Goal: Answer question/provide support: Share knowledge or assist other users

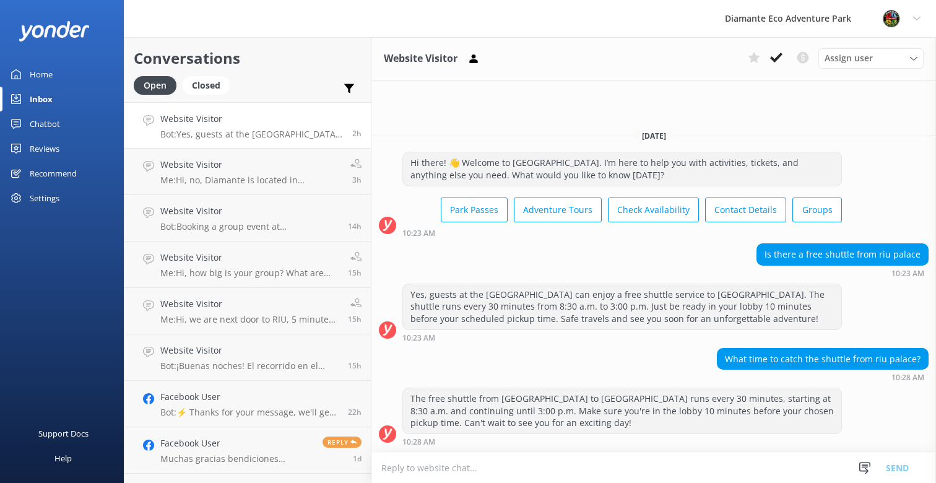
click at [41, 71] on div "Home" at bounding box center [41, 74] width 23 height 25
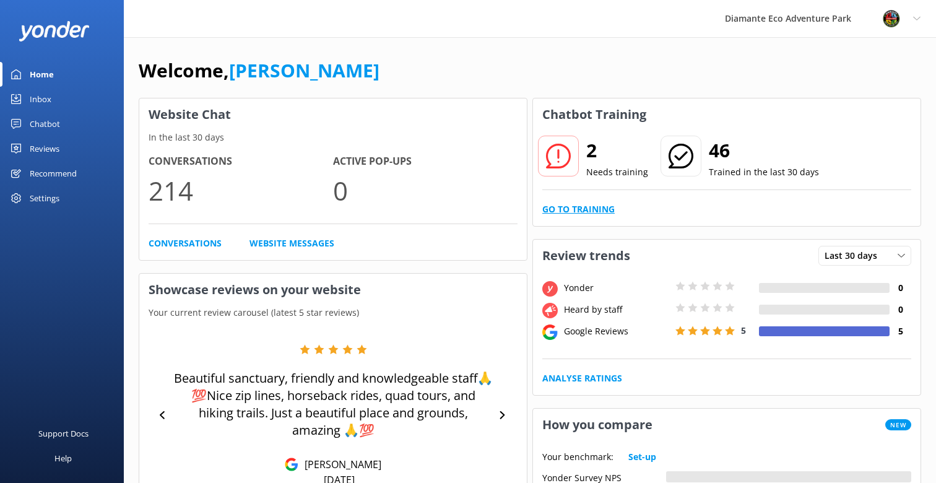
click at [573, 209] on link "Go to Training" at bounding box center [578, 209] width 72 height 14
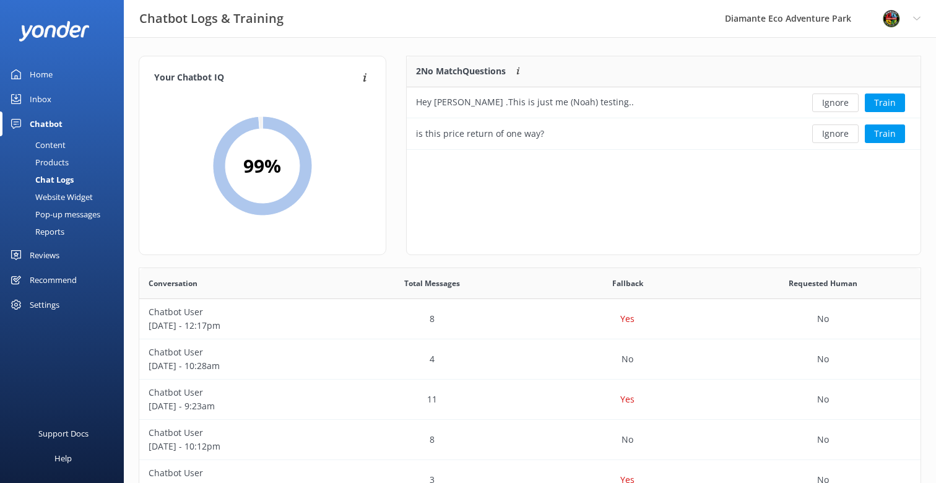
scroll to position [434, 781]
click at [462, 112] on div "Hey [PERSON_NAME] .This is just me (Noah) testing.." at bounding box center [602, 102] width 390 height 31
click at [457, 137] on div "is this price return of one way?" at bounding box center [480, 134] width 128 height 14
click at [50, 141] on div "Content" at bounding box center [36, 144] width 58 height 17
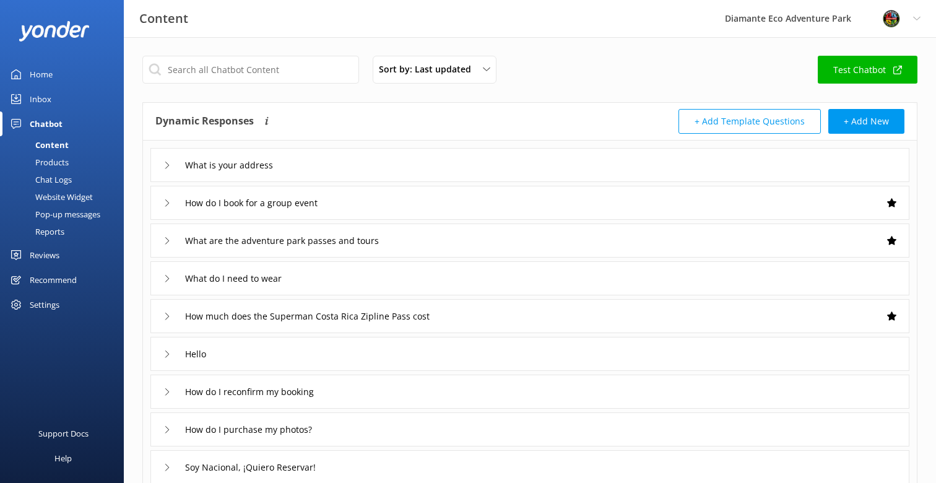
click at [40, 100] on div "Inbox" at bounding box center [41, 99] width 22 height 25
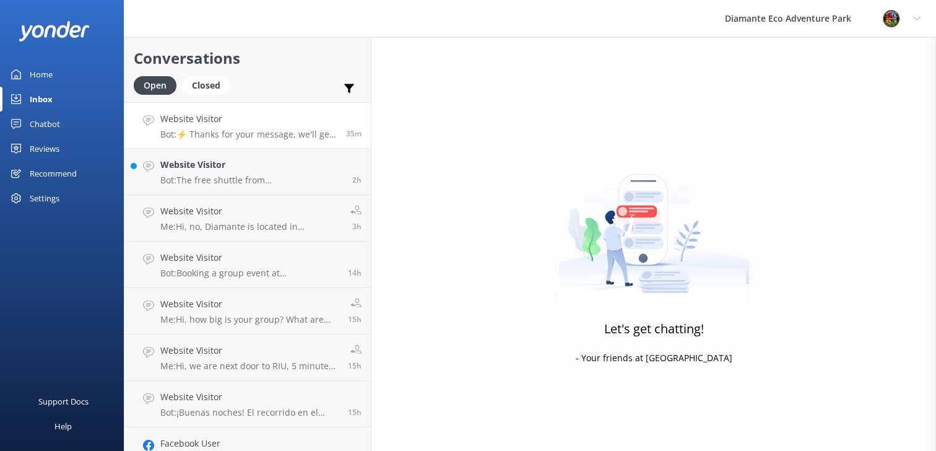
click at [205, 128] on div "Website Visitor Bot: ⚡ Thanks for your message, we'll get back to you as soon a…" at bounding box center [248, 125] width 176 height 27
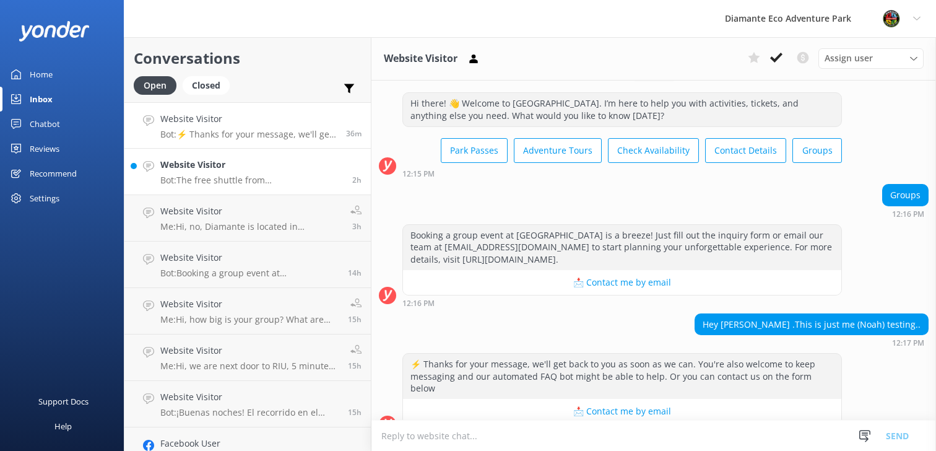
scroll to position [680, 0]
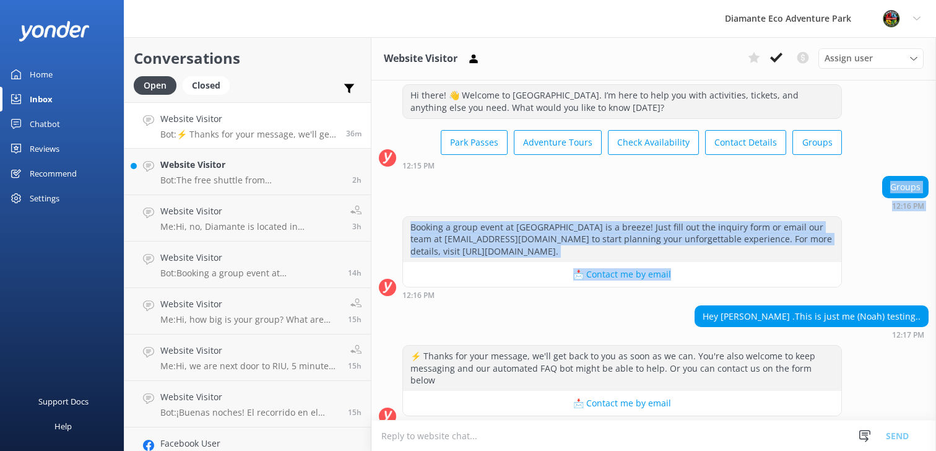
drag, startPoint x: 881, startPoint y: 186, endPoint x: 890, endPoint y: 268, distance: 82.3
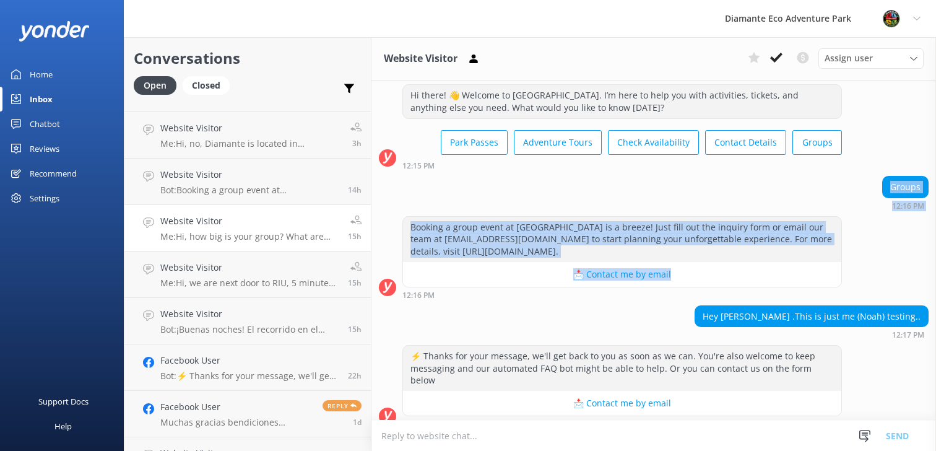
scroll to position [85, 0]
click at [150, 241] on link "Website Visitor Me: Hi, how big is your group? What are your groups preferences…" at bounding box center [247, 225] width 246 height 46
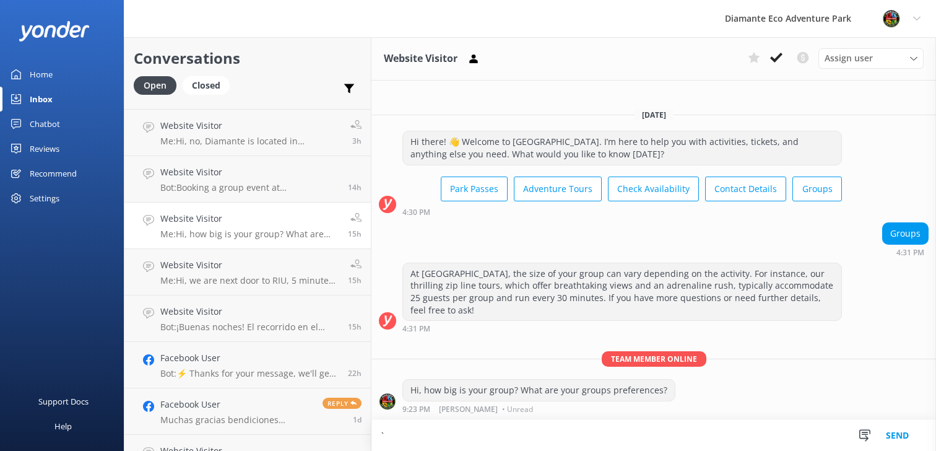
type textarea "`"
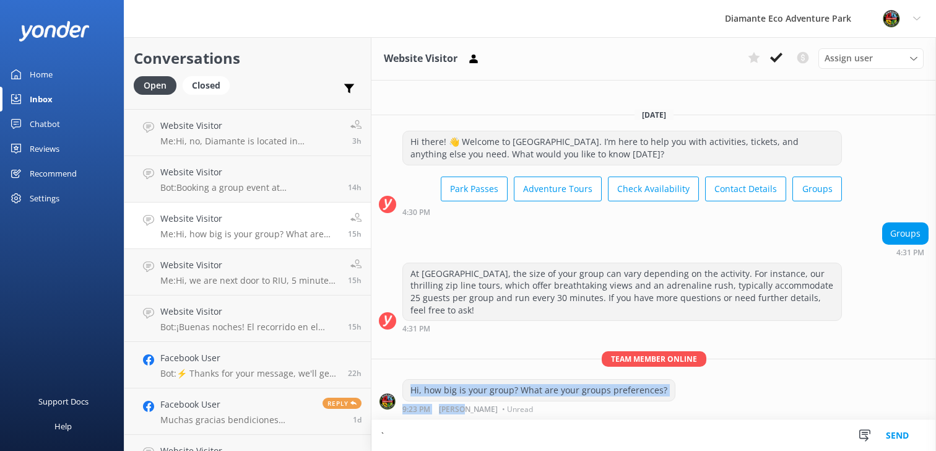
drag, startPoint x: 412, startPoint y: 386, endPoint x: 464, endPoint y: 406, distance: 55.1
click at [464, 406] on div "Hi, how big is your group? What are your groups preferences? 9:23 PM [PERSON_NA…" at bounding box center [539, 396] width 273 height 34
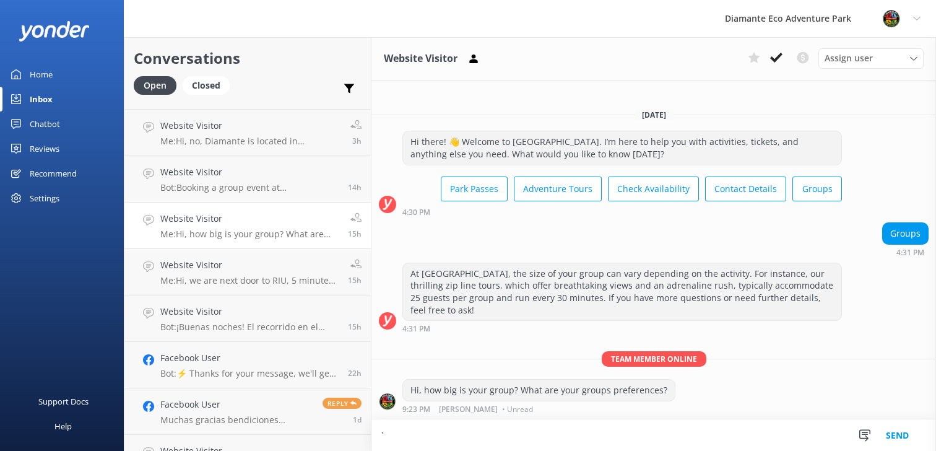
click at [510, 368] on div "Team member online Hi, how big is your group? What are your groups preferences?…" at bounding box center [654, 385] width 565 height 68
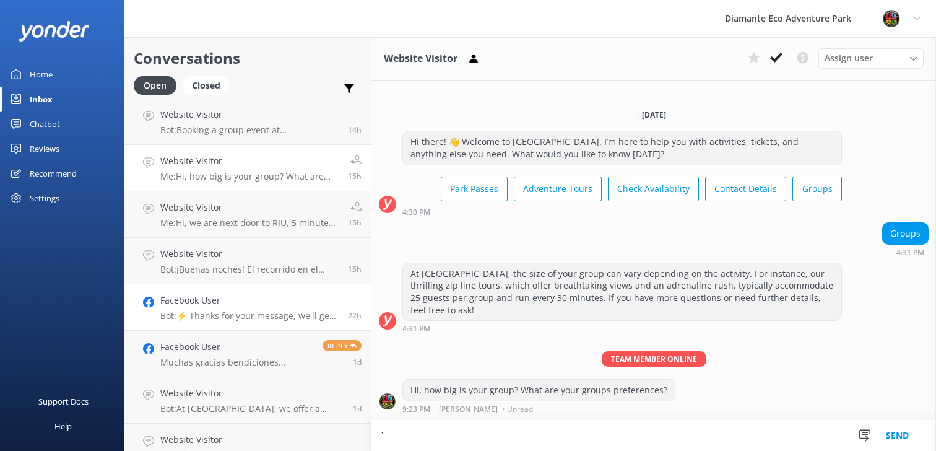
scroll to position [164, 0]
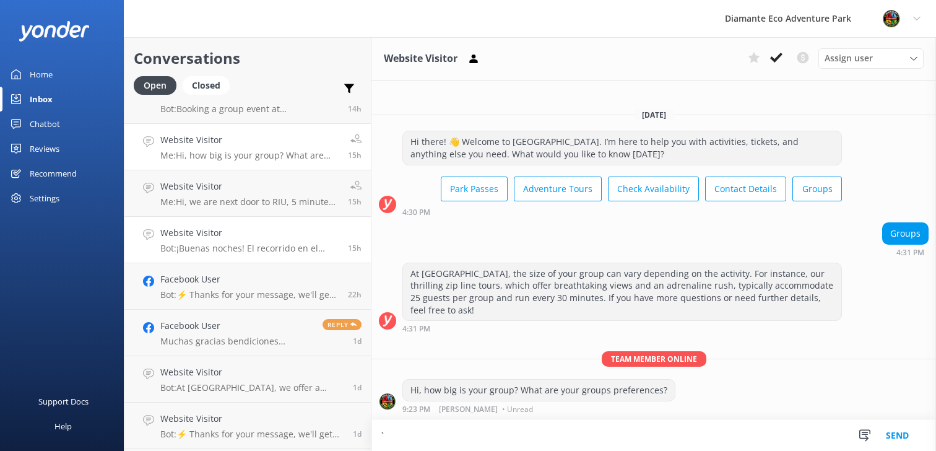
click at [266, 240] on h4 "Website Visitor" at bounding box center [249, 233] width 178 height 14
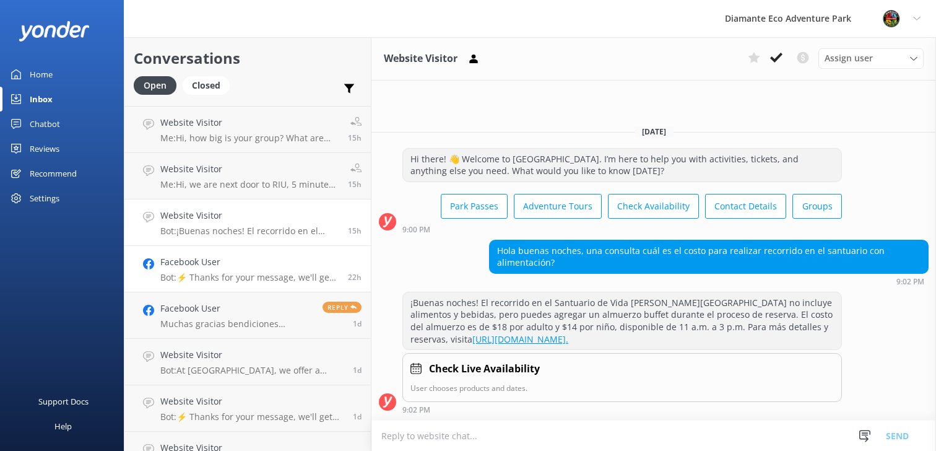
scroll to position [183, 0]
click at [41, 73] on div "Home" at bounding box center [41, 74] width 23 height 25
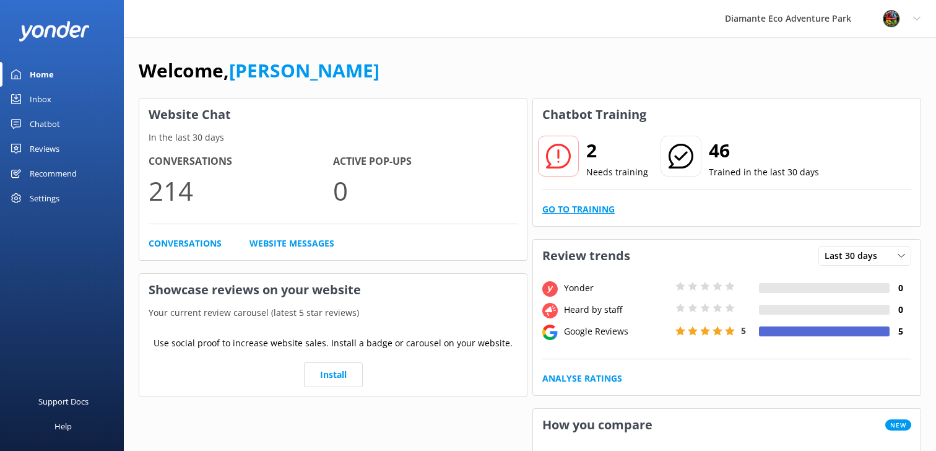
click at [591, 204] on link "Go to Training" at bounding box center [578, 209] width 72 height 14
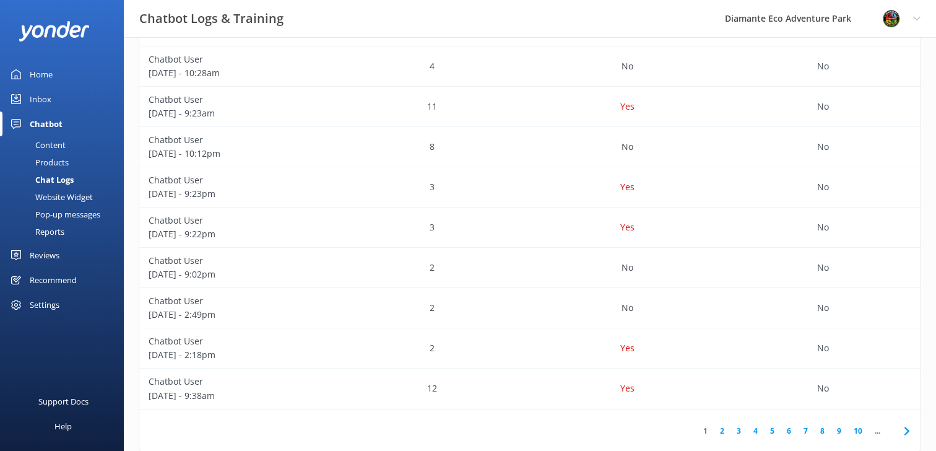
scroll to position [307, 0]
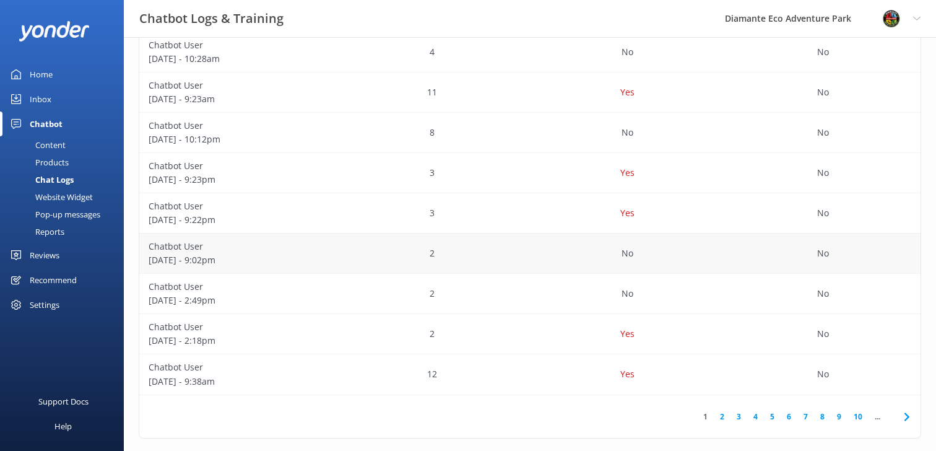
click at [168, 251] on p "Chatbot User" at bounding box center [237, 247] width 177 height 14
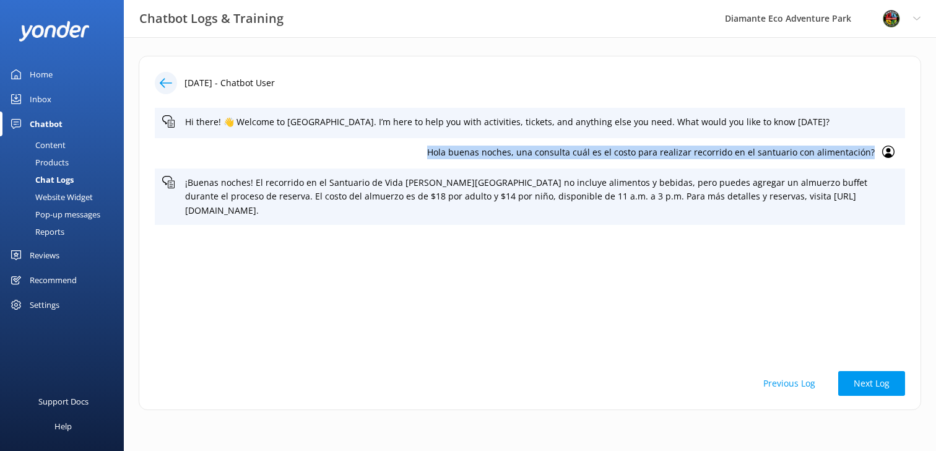
drag, startPoint x: 444, startPoint y: 147, endPoint x: 798, endPoint y: 159, distance: 354.4
click at [798, 159] on div "Hola buenas noches, una consulta cuál es el costo para realizar recorrido en el…" at bounding box center [530, 153] width 751 height 30
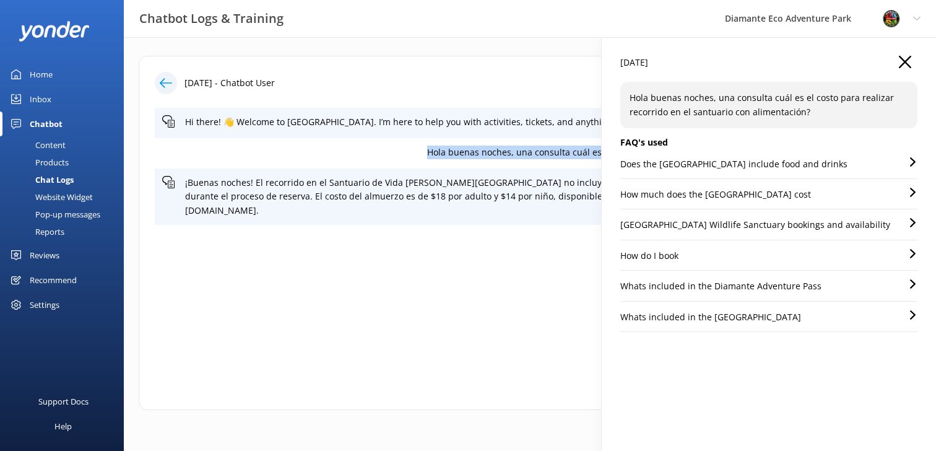
click at [905, 64] on icon "button" at bounding box center [905, 62] width 12 height 12
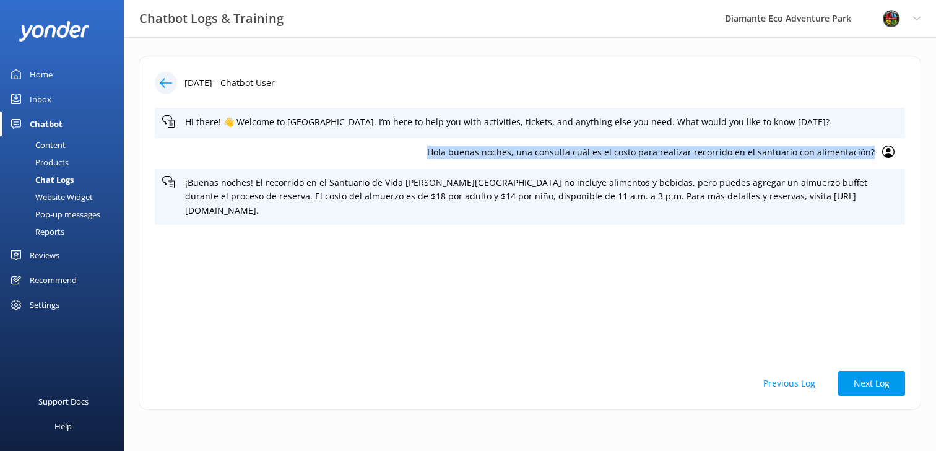
click at [45, 100] on div "Inbox" at bounding box center [41, 99] width 22 height 25
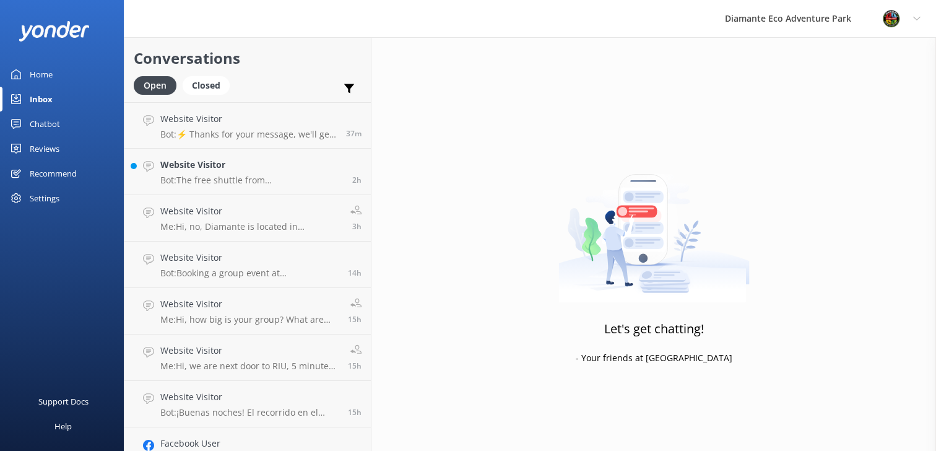
click at [40, 118] on div "Chatbot" at bounding box center [45, 123] width 30 height 25
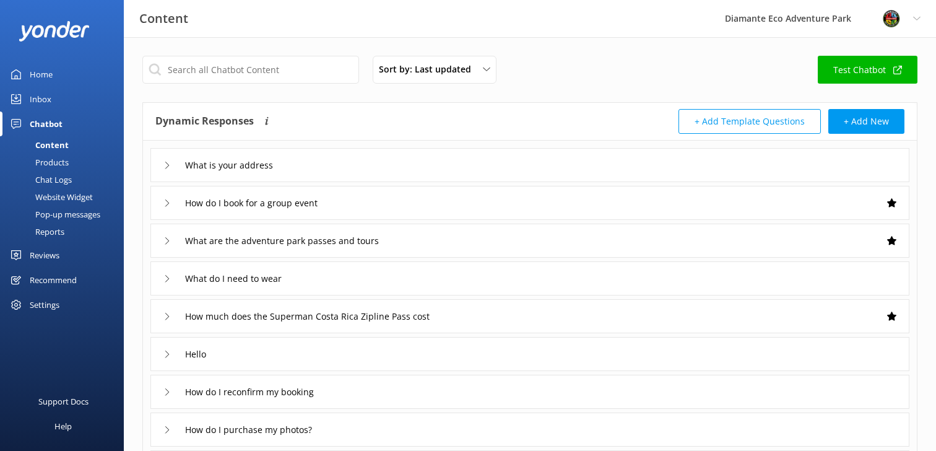
click at [53, 137] on div "Content" at bounding box center [37, 144] width 61 height 17
click at [211, 68] on input "text" at bounding box center [250, 70] width 217 height 28
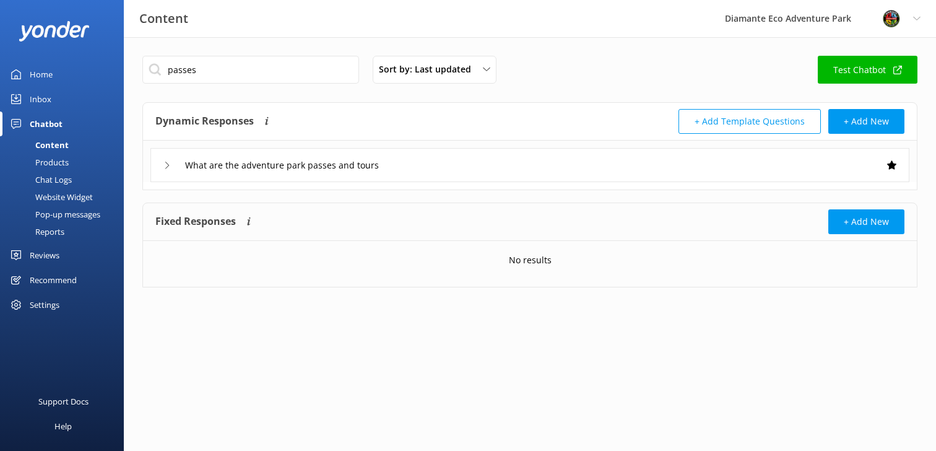
click at [170, 162] on icon at bounding box center [166, 165] width 7 height 7
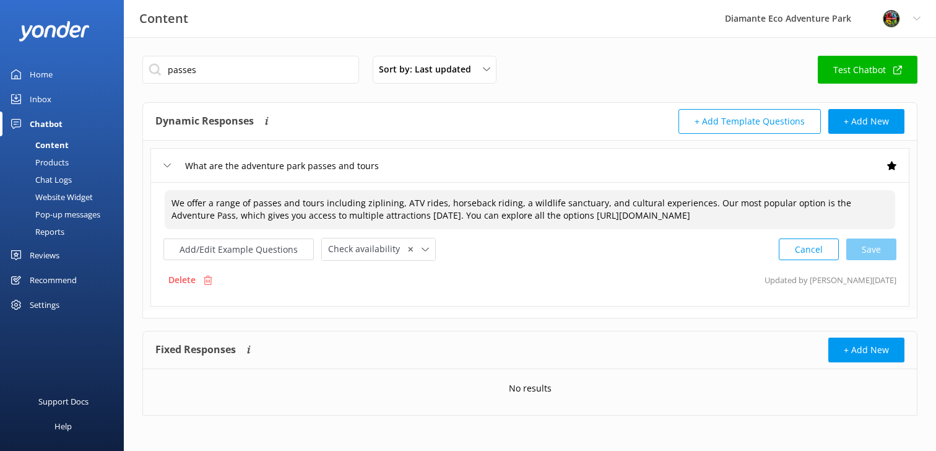
drag, startPoint x: 789, startPoint y: 208, endPoint x: 542, endPoint y: 203, distance: 246.5
click at [542, 203] on textarea "We offer a range of passes and tours including ziplining, ATV rides, horseback …" at bounding box center [530, 209] width 731 height 39
click at [453, 205] on textarea "We offer a range of passes and tours including ziplining, ATV rides, horseback …" at bounding box center [530, 209] width 731 height 39
drag, startPoint x: 196, startPoint y: 202, endPoint x: 819, endPoint y: 224, distance: 623.9
click at [819, 224] on textarea "We offer a range of passes and tours including ziplining, ATV rides, horseback …" at bounding box center [530, 209] width 731 height 39
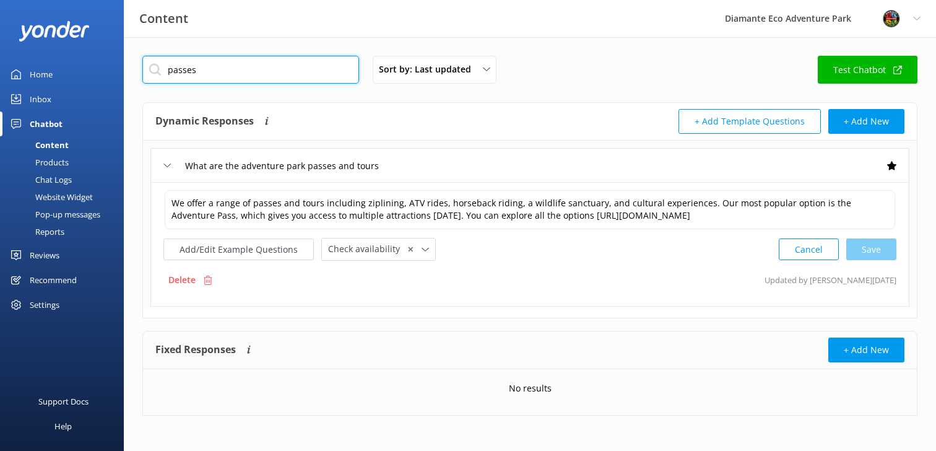
drag, startPoint x: 198, startPoint y: 70, endPoint x: 142, endPoint y: 64, distance: 56.0
click at [142, 64] on input "passes" at bounding box center [250, 70] width 217 height 28
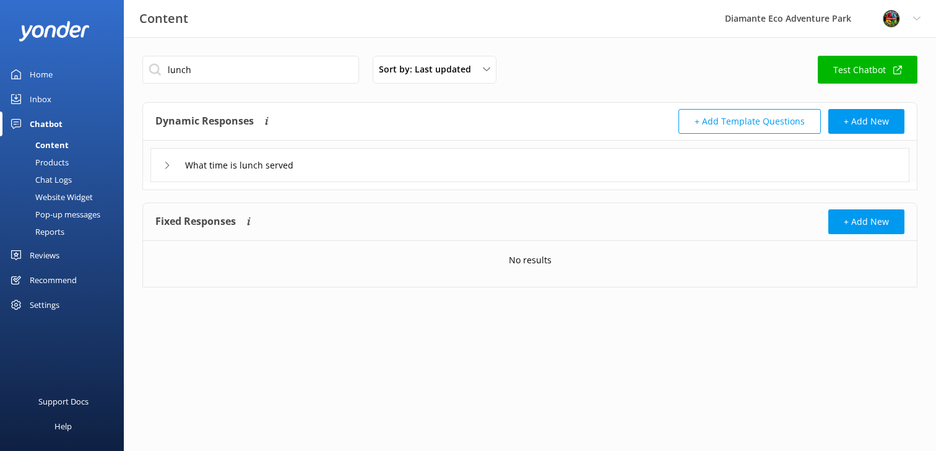
click at [165, 163] on icon at bounding box center [166, 165] width 7 height 7
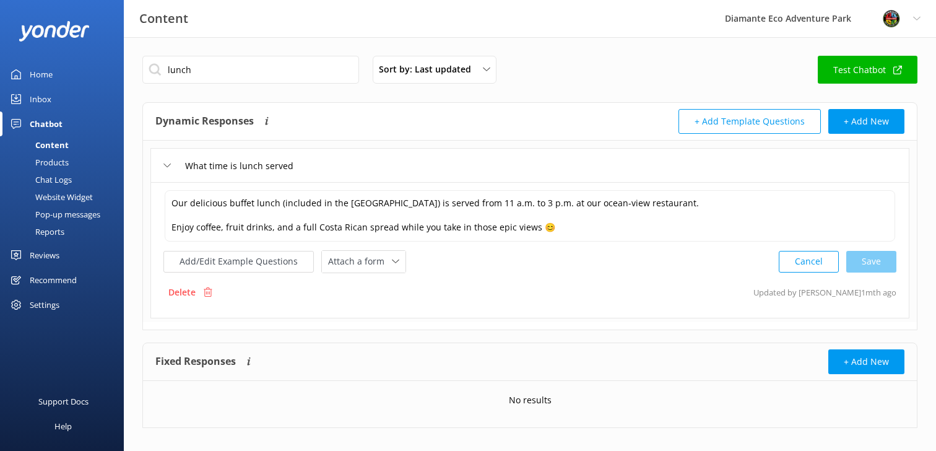
click at [171, 168] on div "What time is lunch served" at bounding box center [232, 165] width 139 height 20
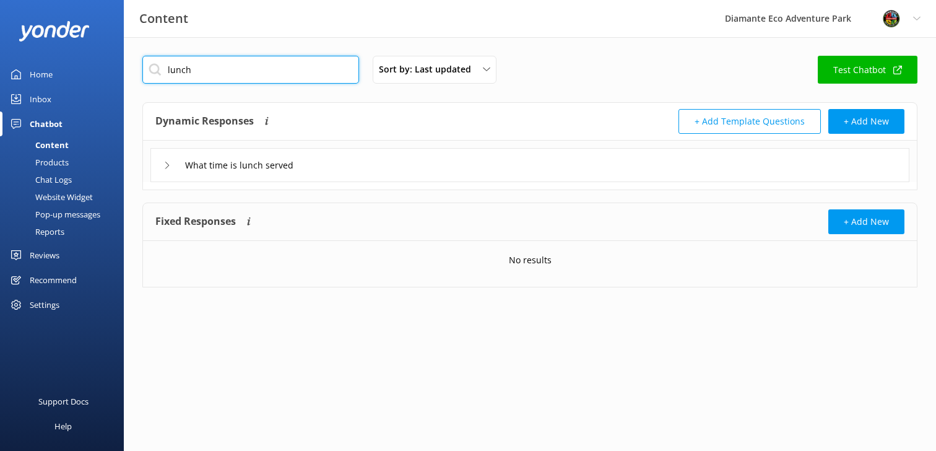
click at [196, 77] on input "lunch" at bounding box center [250, 70] width 217 height 28
type input "l"
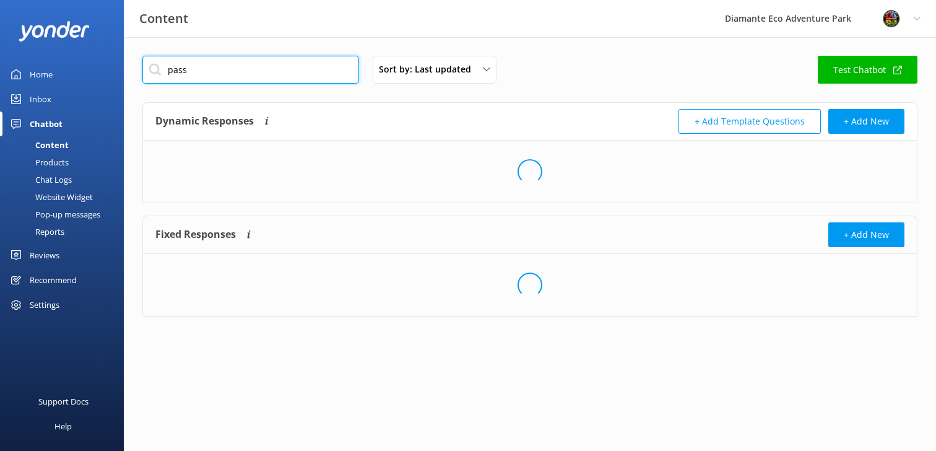
type input "pass"
click at [252, 133] on h4 "Dynamic Responses" at bounding box center [204, 121] width 98 height 25
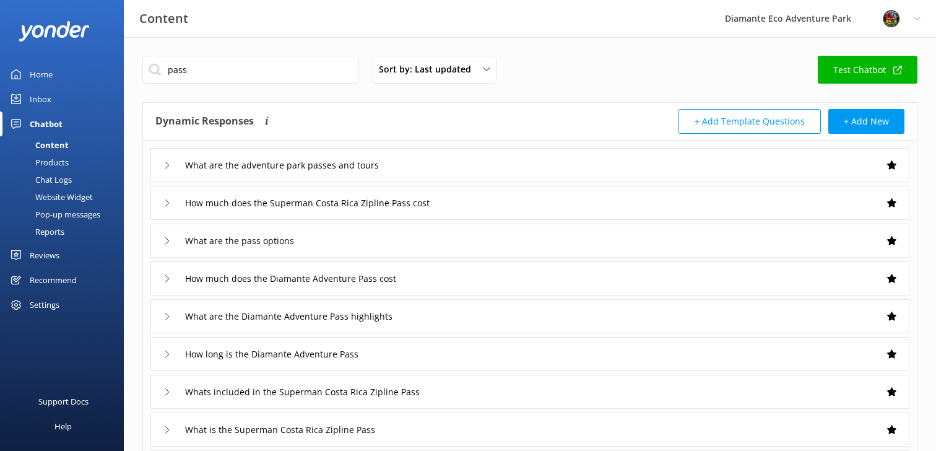
click at [159, 161] on div "What are the adventure park passes and tours" at bounding box center [529, 165] width 759 height 34
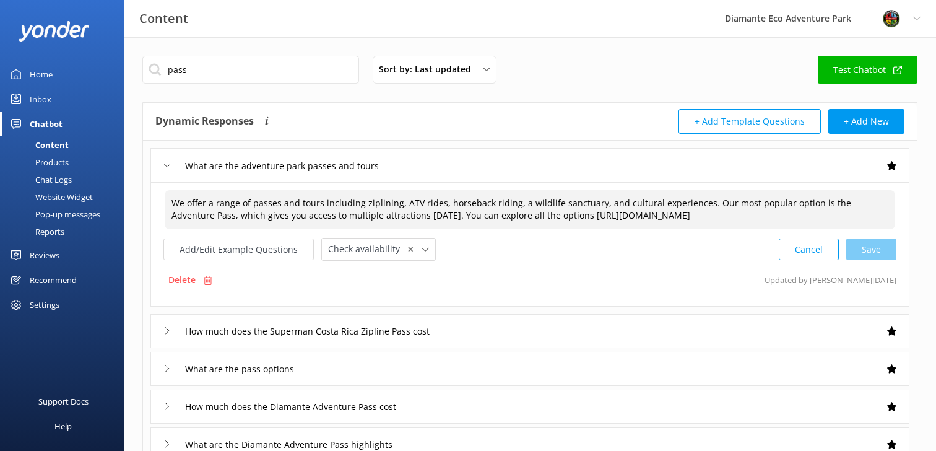
drag, startPoint x: 772, startPoint y: 219, endPoint x: 156, endPoint y: 200, distance: 616.4
click at [156, 200] on div "We offer a range of passes and tours including ziplining, ATV rides, horseback …" at bounding box center [529, 244] width 759 height 124
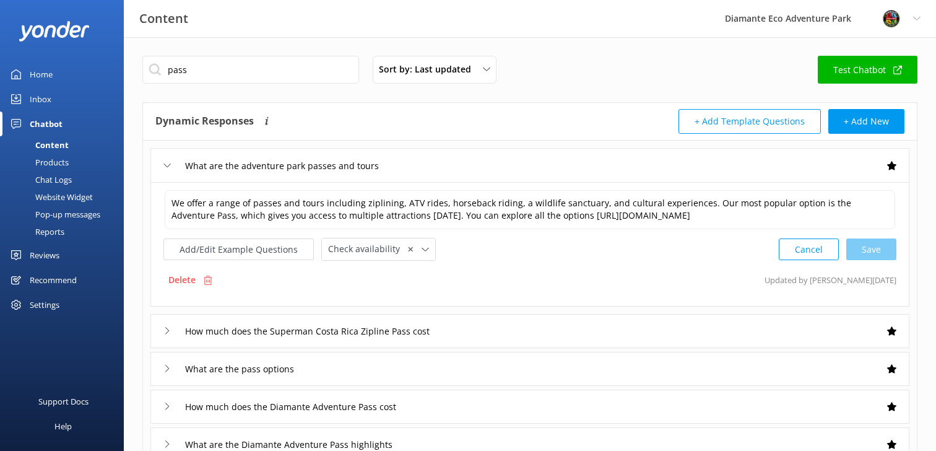
click at [40, 123] on div "Chatbot" at bounding box center [46, 123] width 33 height 25
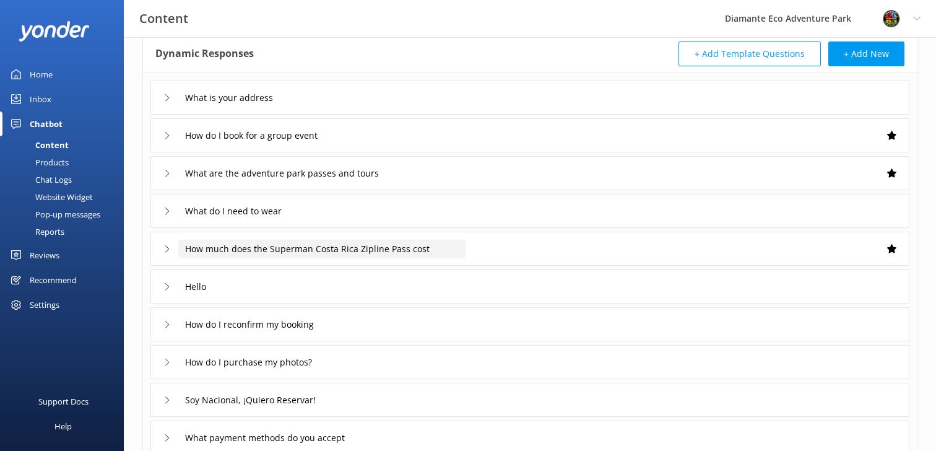
scroll to position [237, 0]
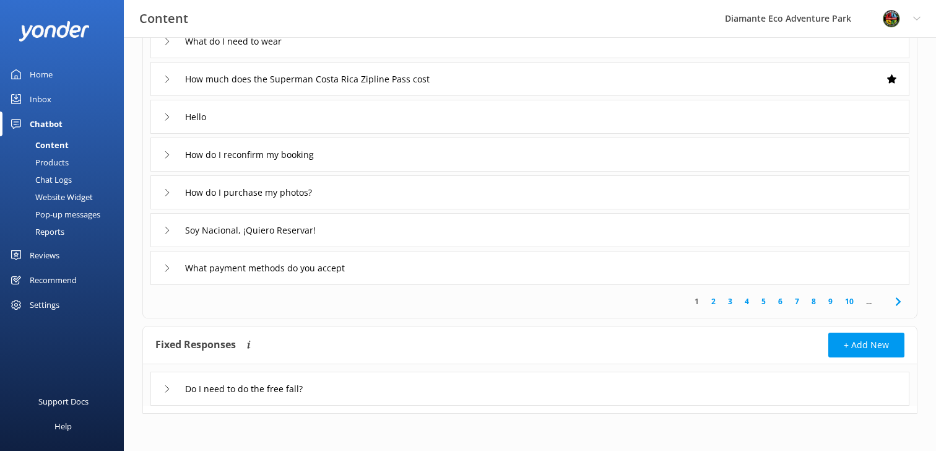
click at [46, 160] on div "Products" at bounding box center [37, 162] width 61 height 17
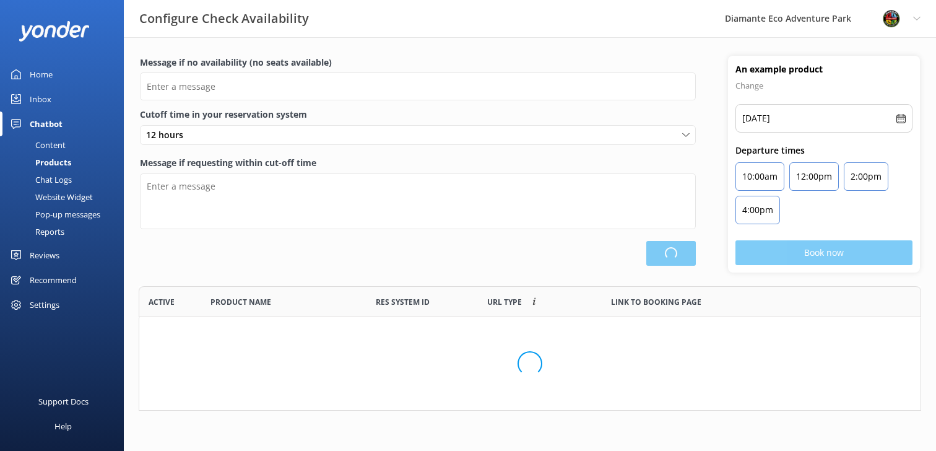
scroll to position [304, 783]
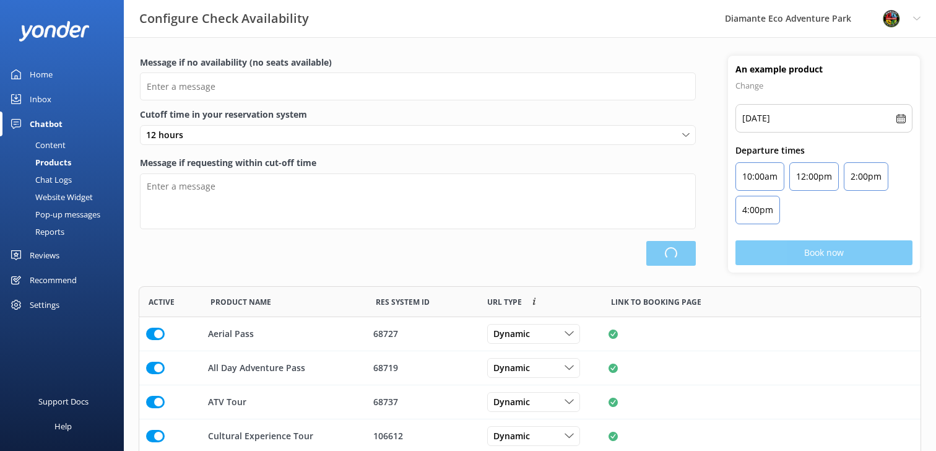
type input "There are no seats available, please check an alternative day"
type textarea "Our online booking system closes {hours} prior to departure. Please contact us …"
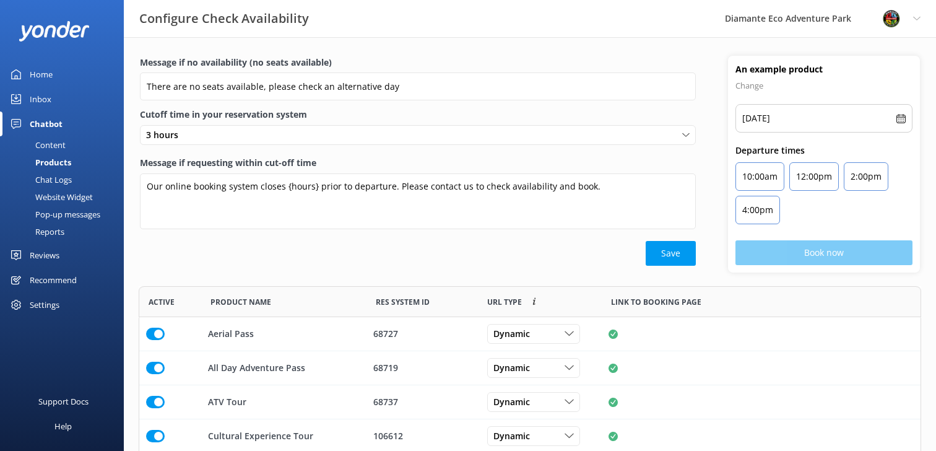
click at [55, 176] on div "Chat Logs" at bounding box center [39, 179] width 64 height 17
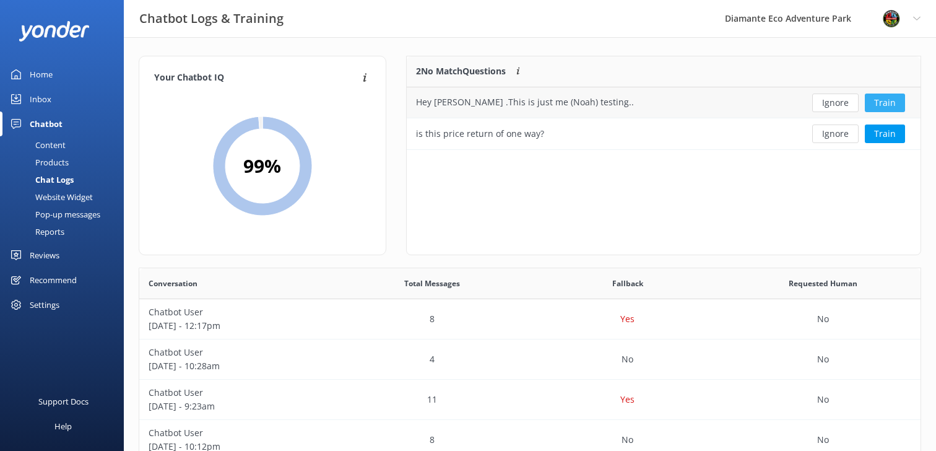
click at [885, 96] on button "Train" at bounding box center [885, 103] width 40 height 19
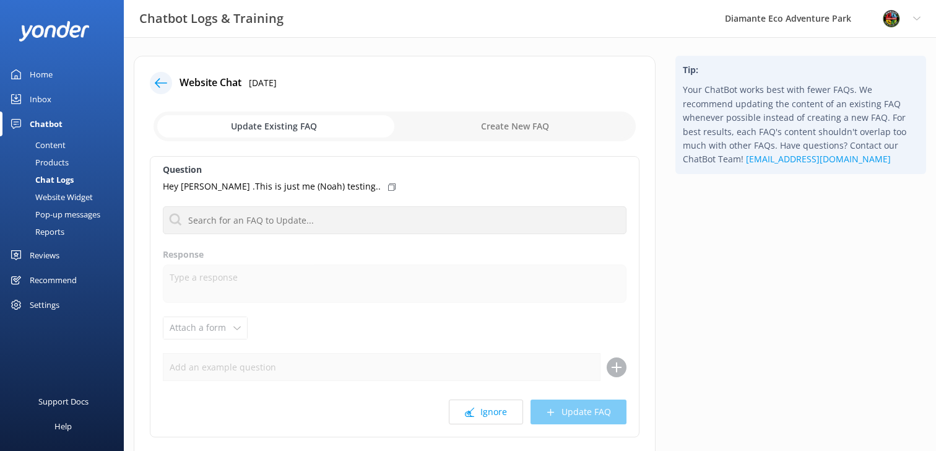
click at [555, 120] on input "checkbox" at bounding box center [395, 126] width 482 height 30
checkbox input "true"
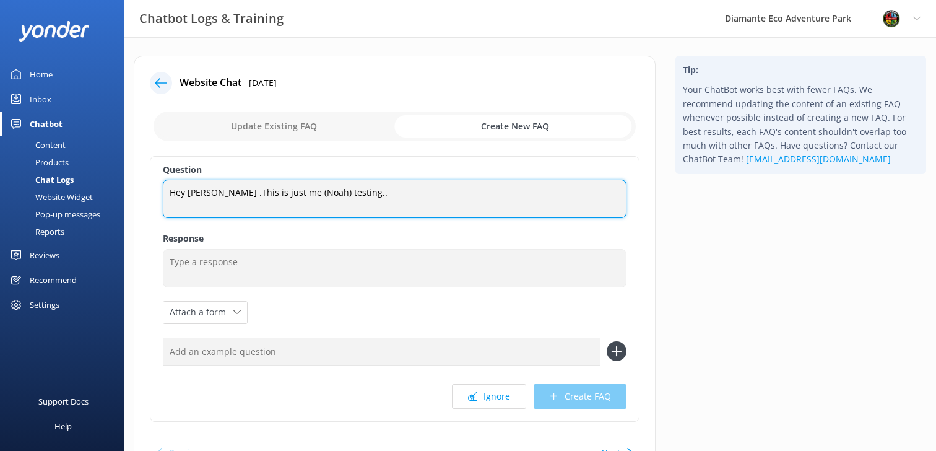
drag, startPoint x: 366, startPoint y: 199, endPoint x: 147, endPoint y: 193, distance: 219.3
click at [147, 193] on div "Website Chat [DATE] Update Existing FAQ Create New FAQ Question Hey [PERSON_NAM…" at bounding box center [395, 270] width 522 height 429
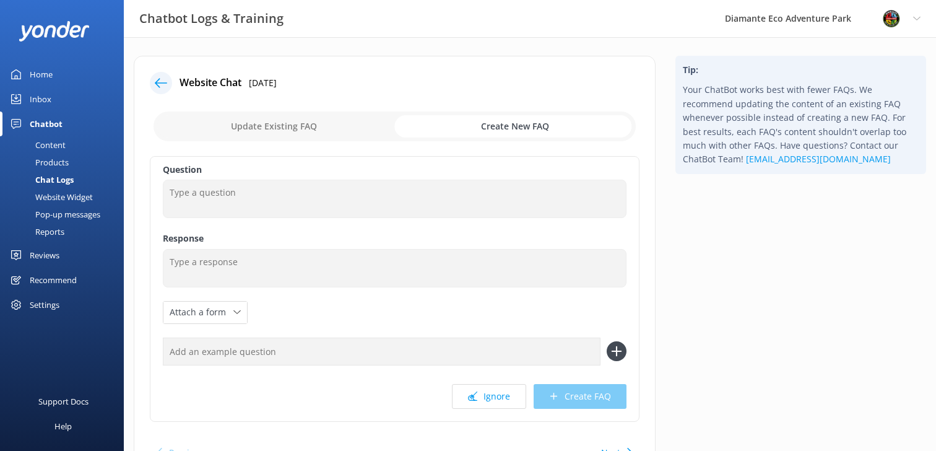
click at [56, 235] on div "Reports" at bounding box center [35, 231] width 57 height 17
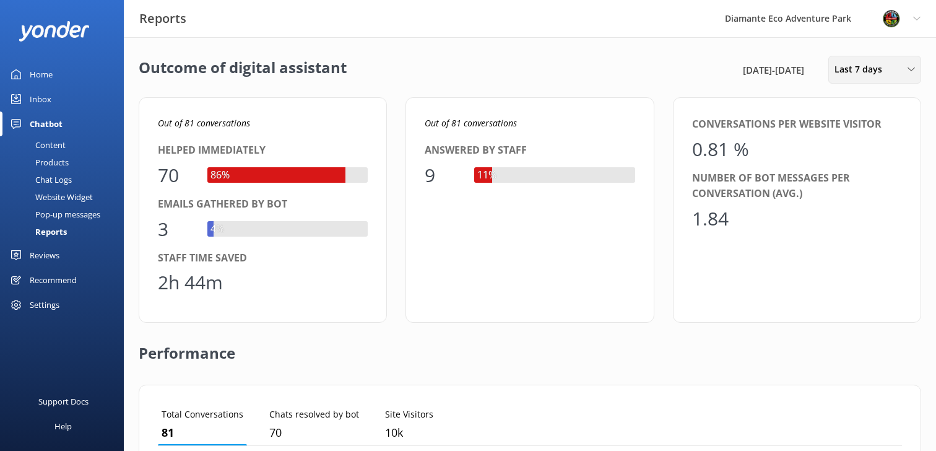
click at [866, 72] on span "Last 7 days" at bounding box center [862, 70] width 55 height 14
click at [861, 123] on div "Last 30 days" at bounding box center [857, 124] width 44 height 12
